Goal: Task Accomplishment & Management: Use online tool/utility

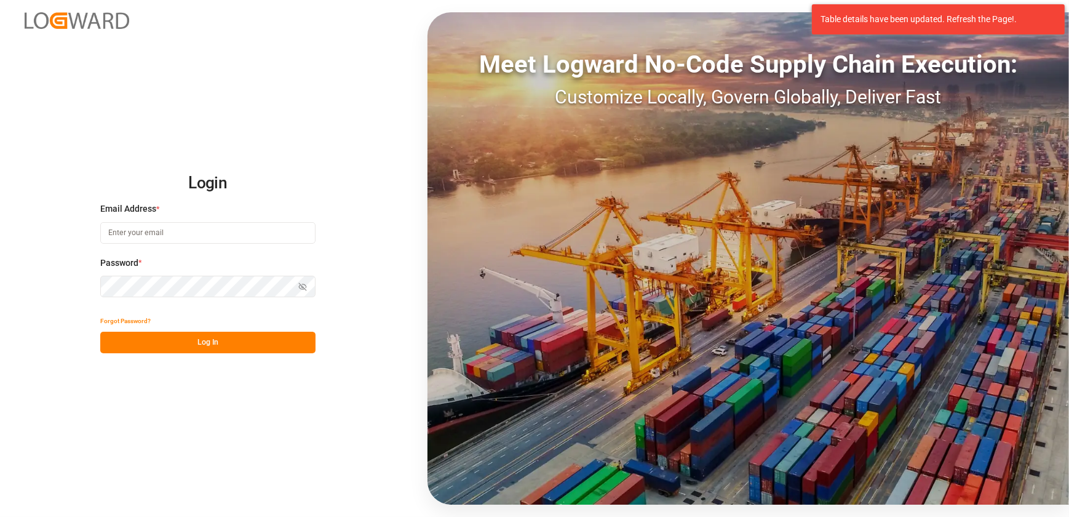
click at [191, 231] on input at bounding box center [207, 233] width 215 height 22
type input "[EMAIL_ADDRESS][DOMAIN_NAME]"
click at [193, 343] on button "Log In" at bounding box center [207, 343] width 215 height 22
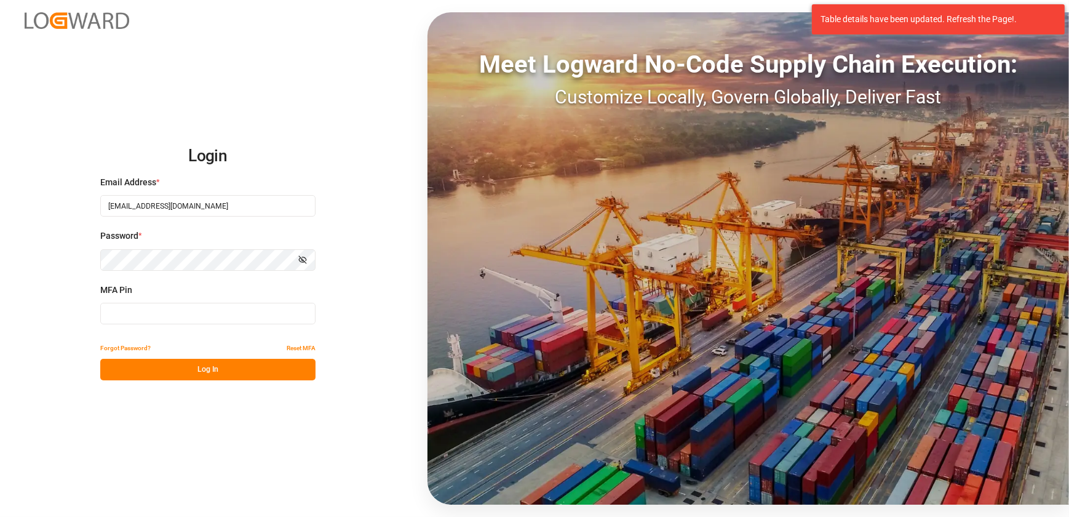
click at [154, 321] on input at bounding box center [207, 314] width 215 height 22
type input "234082"
click at [298, 374] on button "Log In" at bounding box center [207, 370] width 215 height 22
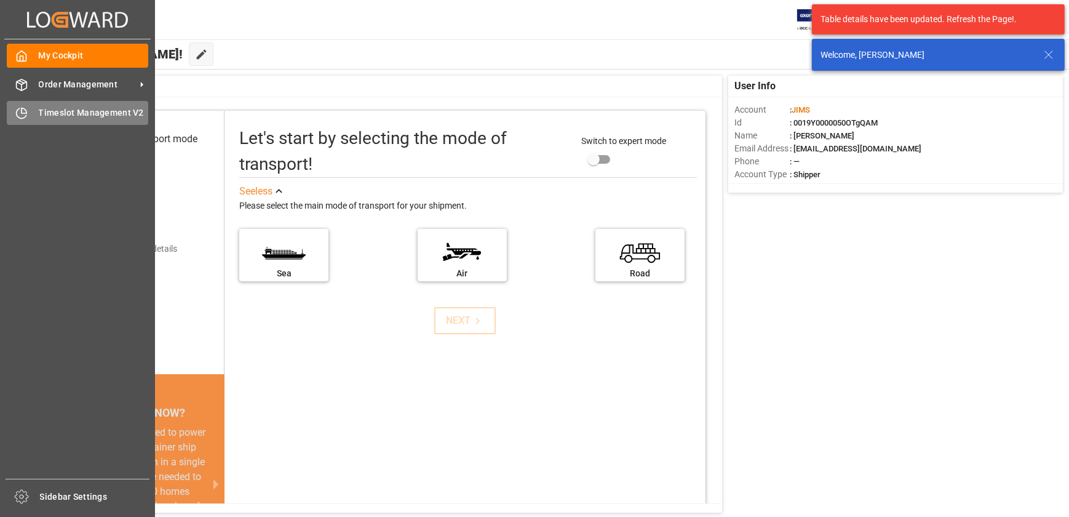
click at [25, 116] on icon at bounding box center [21, 113] width 12 height 12
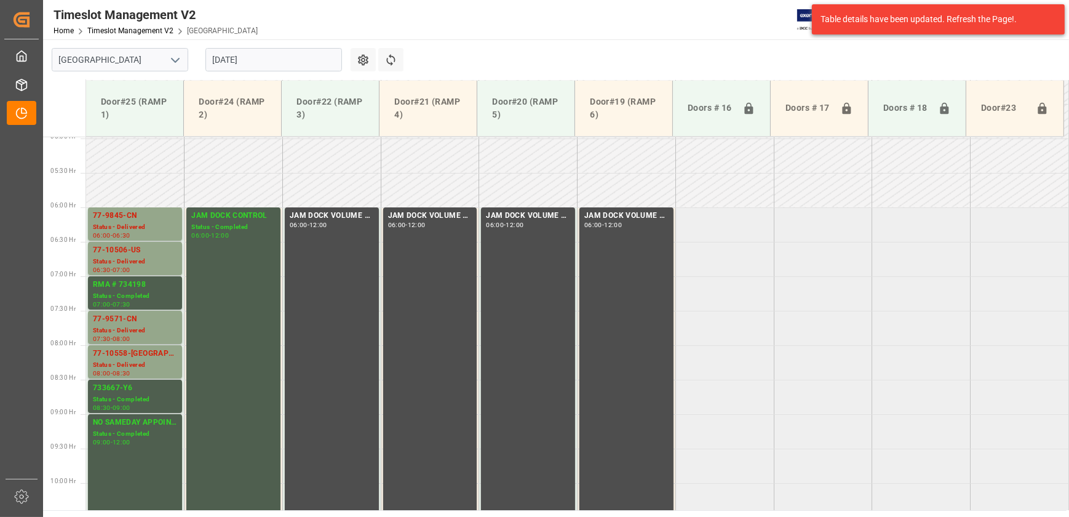
scroll to position [341, 0]
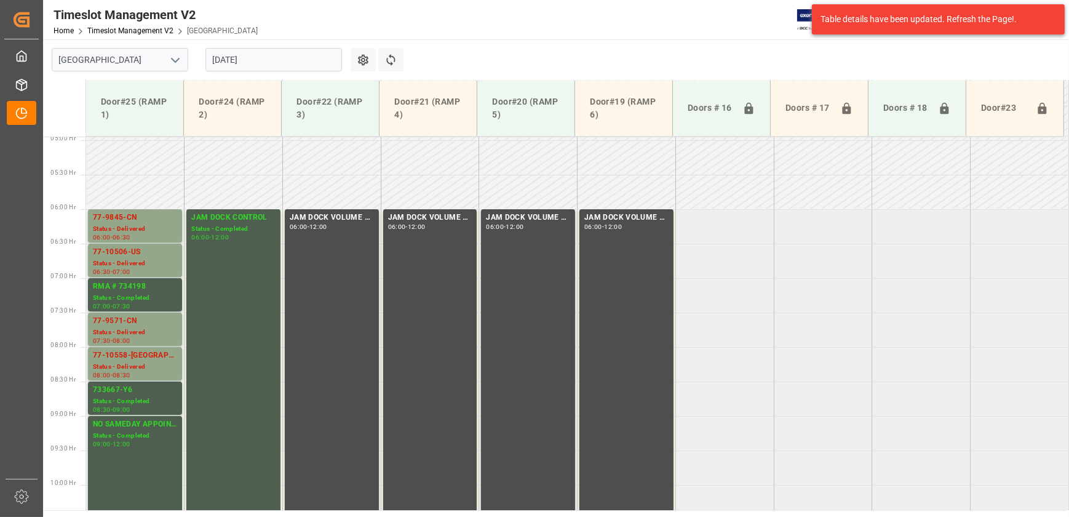
click at [265, 51] on input "[DATE]" at bounding box center [273, 59] width 137 height 23
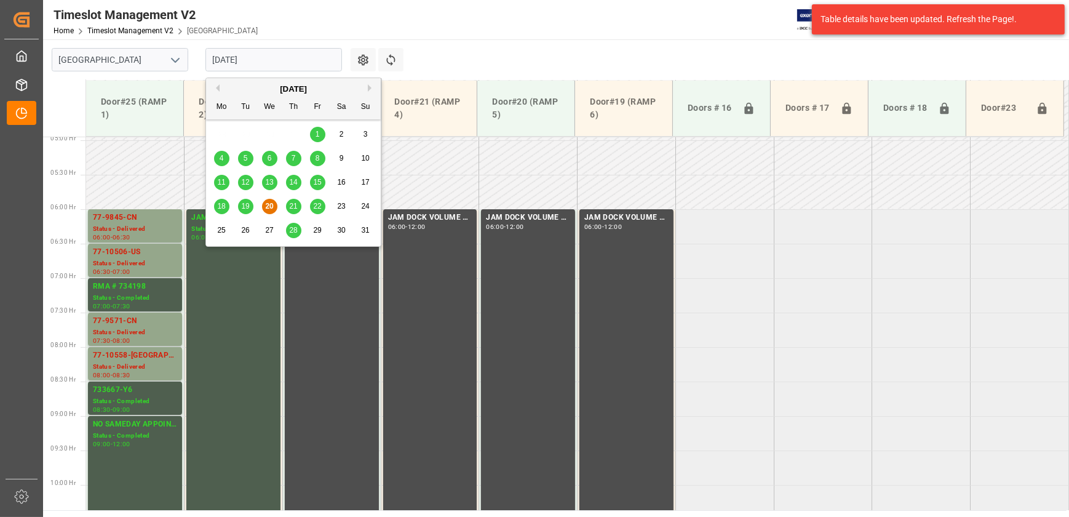
click at [295, 205] on span "21" at bounding box center [293, 206] width 8 height 9
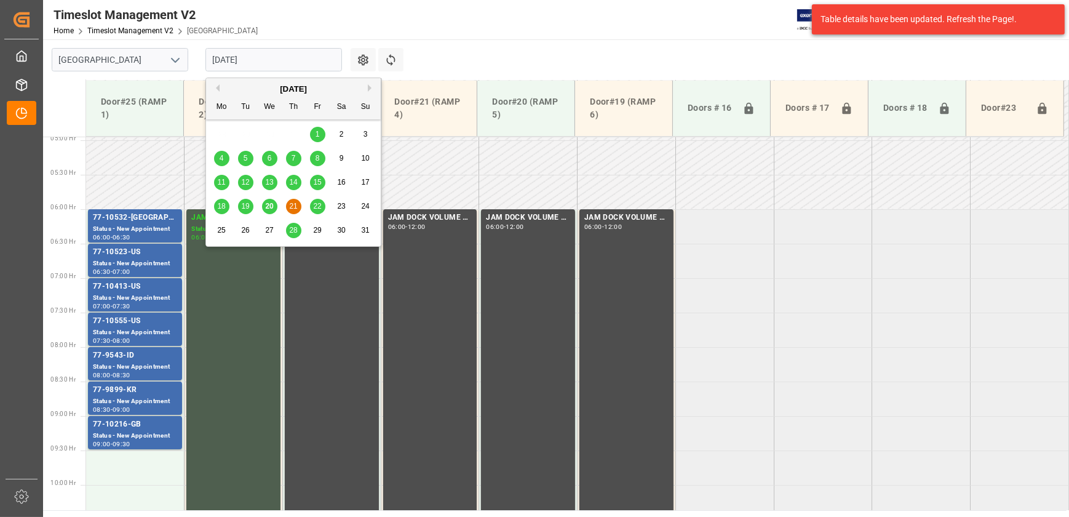
click at [264, 51] on input "[DATE]" at bounding box center [273, 59] width 137 height 23
click at [314, 201] on div "22" at bounding box center [317, 206] width 15 height 15
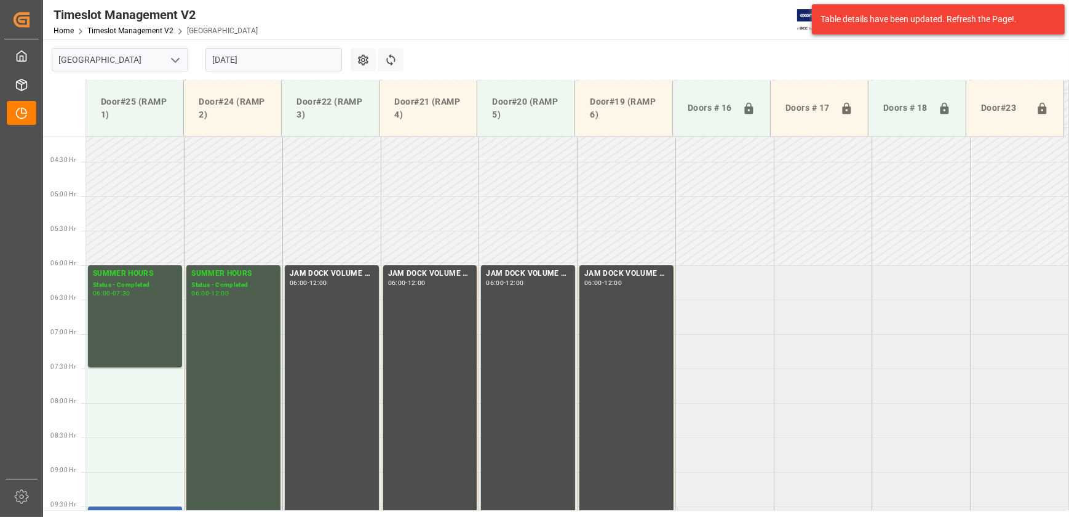
scroll to position [285, 0]
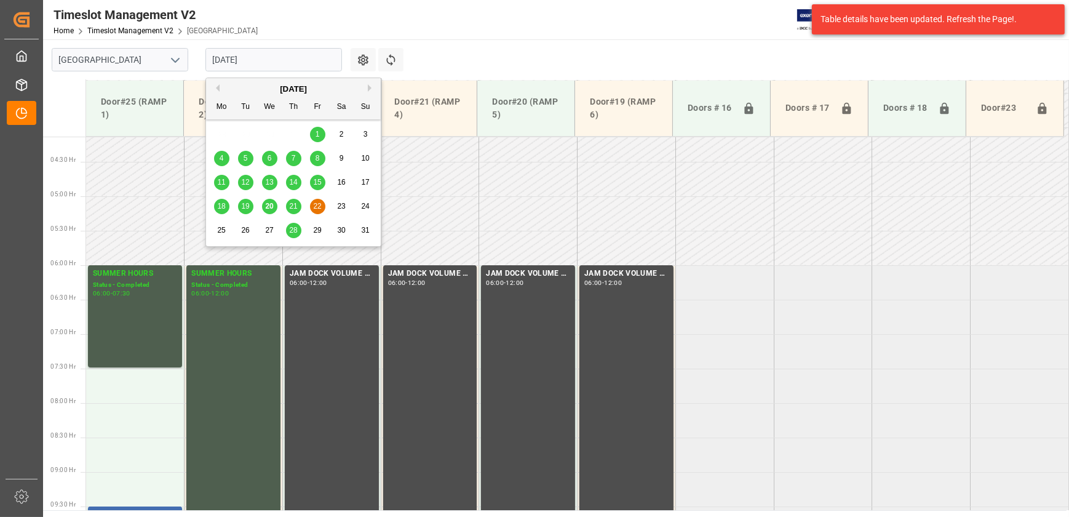
click at [275, 63] on input "[DATE]" at bounding box center [273, 59] width 137 height 23
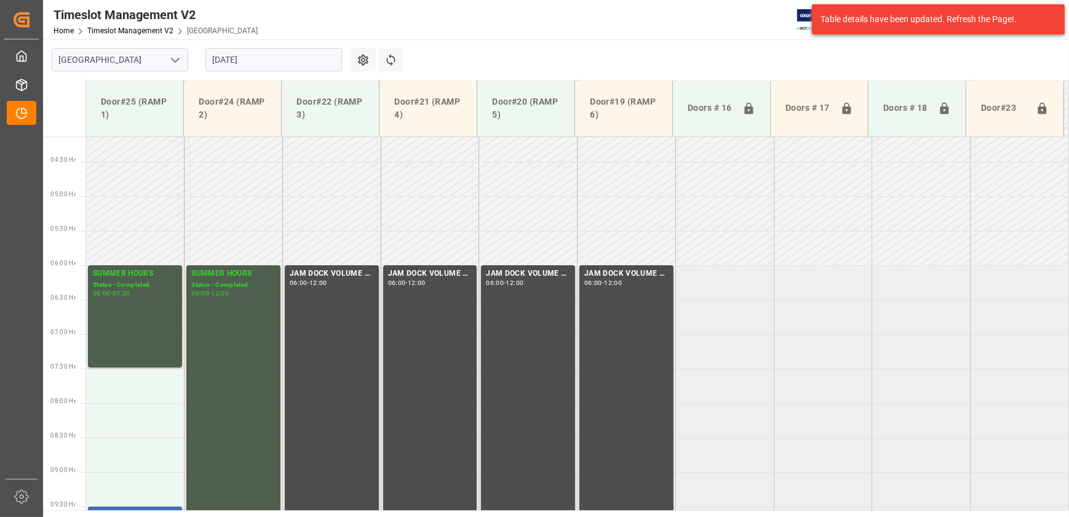
click at [386, 206] on td at bounding box center [430, 213] width 98 height 34
